Goal: Transaction & Acquisition: Purchase product/service

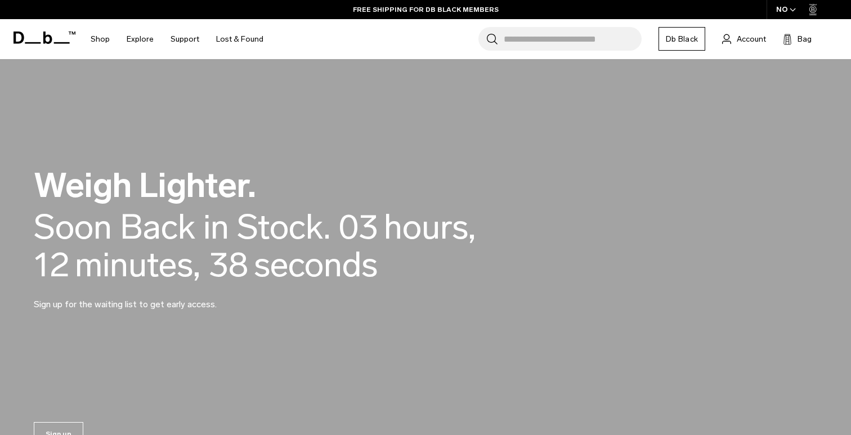
click at [543, 35] on input "Search for Bags, Luggage..." at bounding box center [573, 39] width 138 height 24
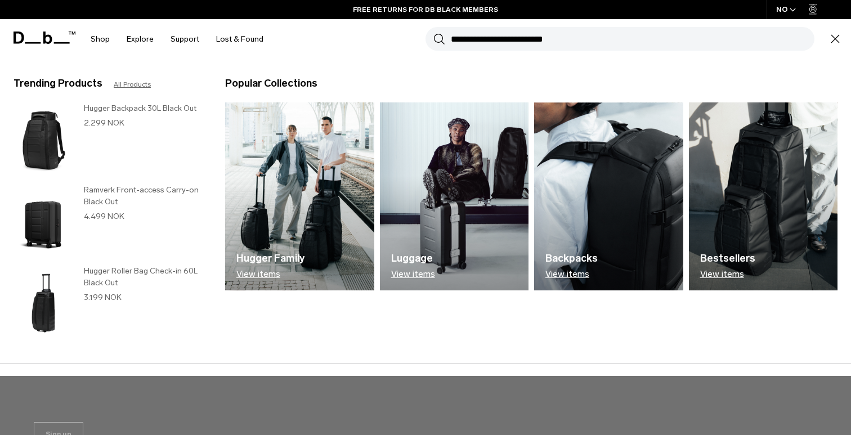
click at [453, 233] on img at bounding box center [454, 196] width 149 height 188
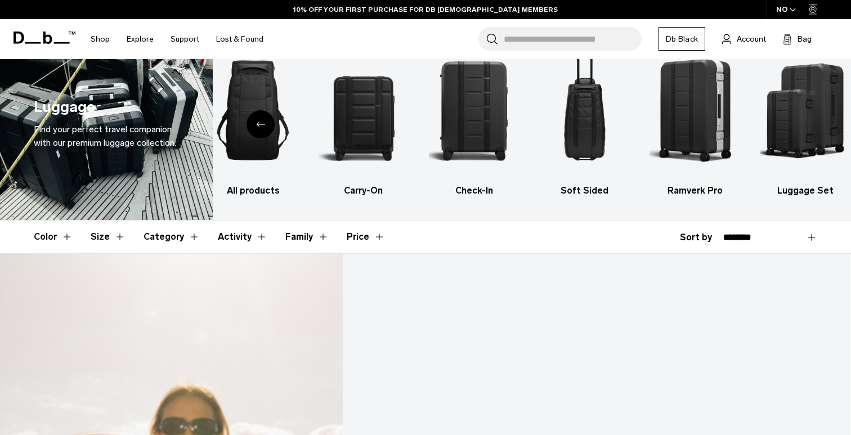
scroll to position [70, 0]
